Goal: Transaction & Acquisition: Purchase product/service

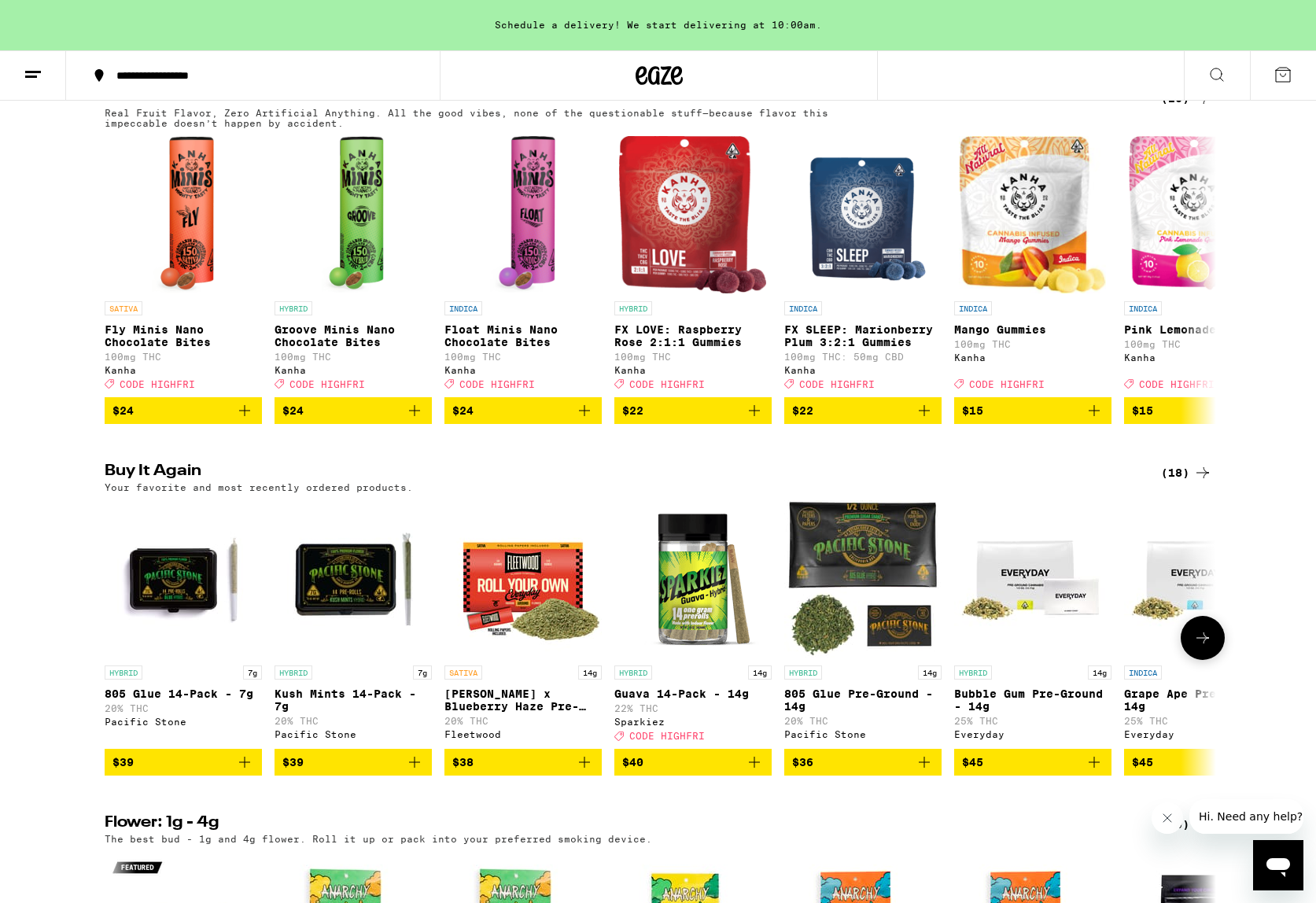
scroll to position [919, 0]
